Goal: Find specific page/section: Find specific page/section

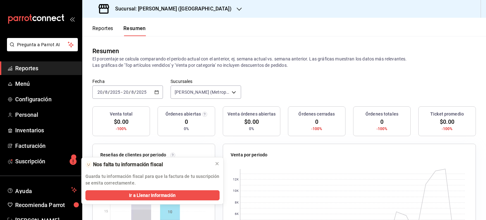
click at [155, 92] on icon "button" at bounding box center [156, 92] width 4 height 4
click at [127, 129] on li "Ayer" at bounding box center [122, 125] width 59 height 14
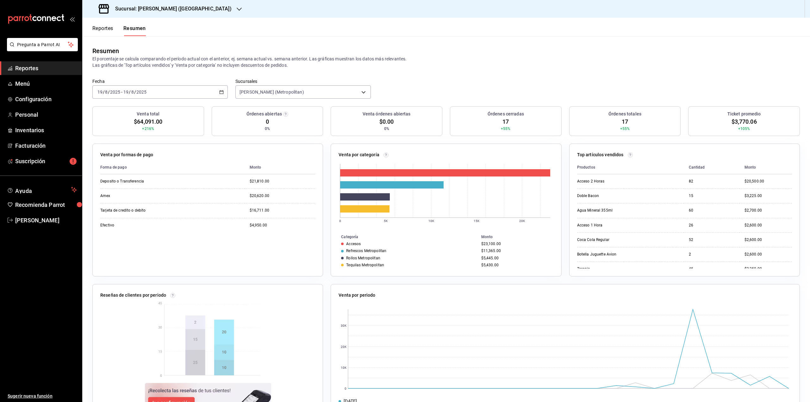
click at [53, 67] on span "Reportes" at bounding box center [46, 68] width 62 height 9
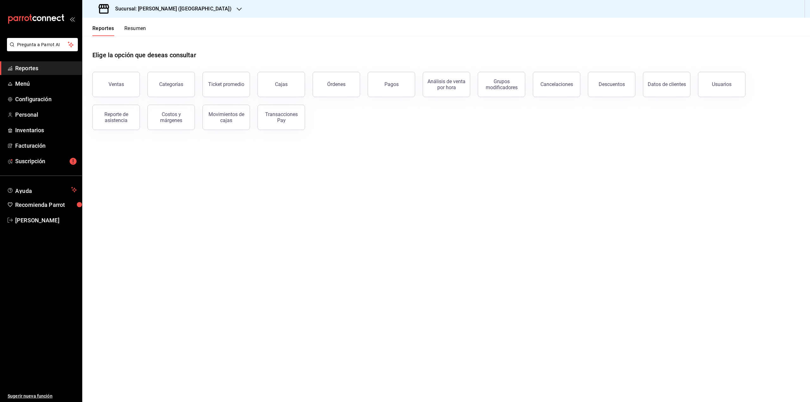
click at [54, 66] on span "Reportes" at bounding box center [46, 68] width 62 height 9
click at [130, 27] on button "Resumen" at bounding box center [135, 30] width 22 height 11
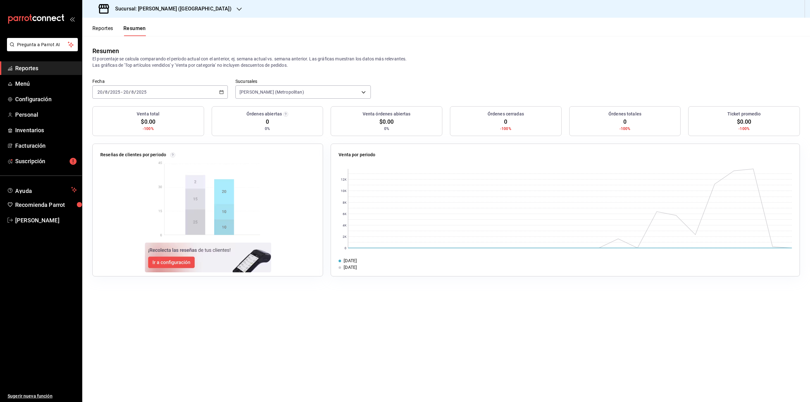
click at [204, 93] on div "[DATE] [DATE] - [DATE] [DATE]" at bounding box center [159, 91] width 135 height 13
click at [126, 151] on span "Mes actual" at bounding box center [122, 154] width 49 height 7
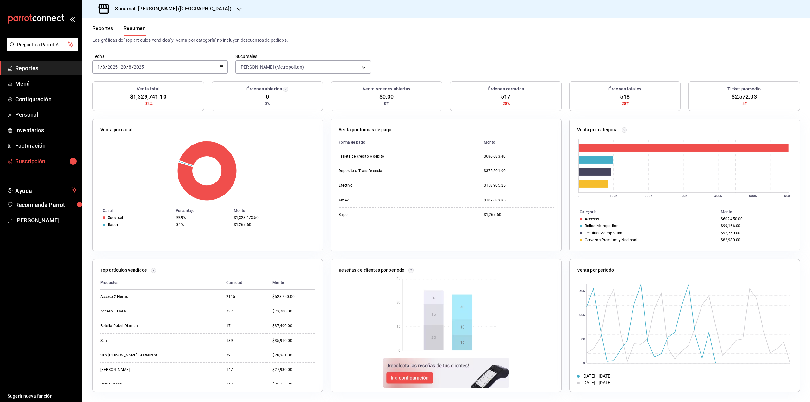
click at [43, 160] on span "Suscripción" at bounding box center [46, 161] width 62 height 9
